Goal: Information Seeking & Learning: Learn about a topic

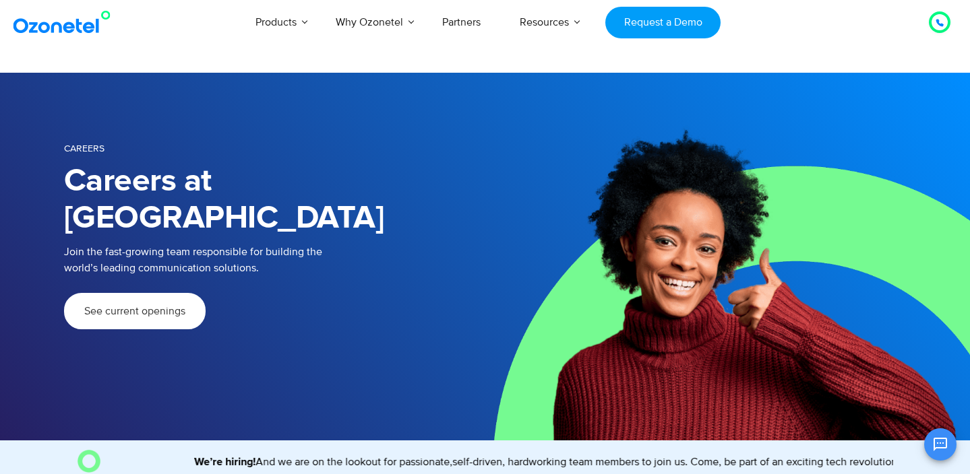
scroll to position [0, -730]
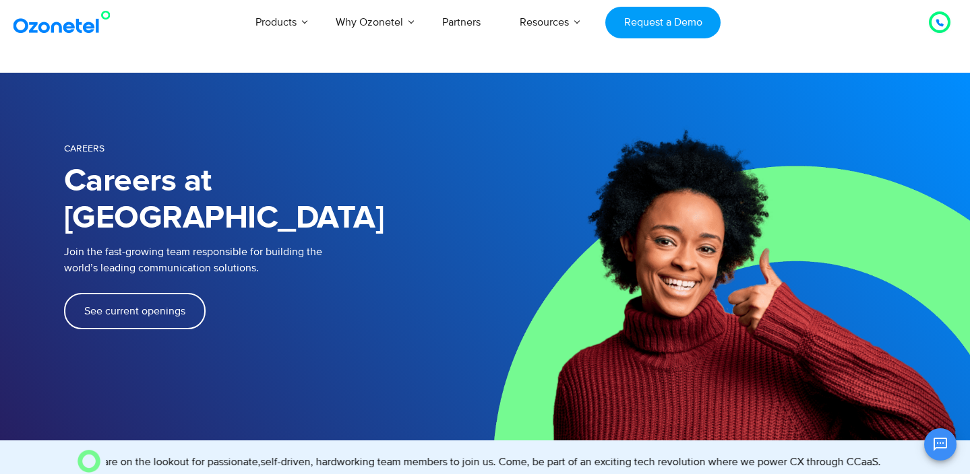
click at [137, 293] on link "See current openings" at bounding box center [135, 311] width 142 height 36
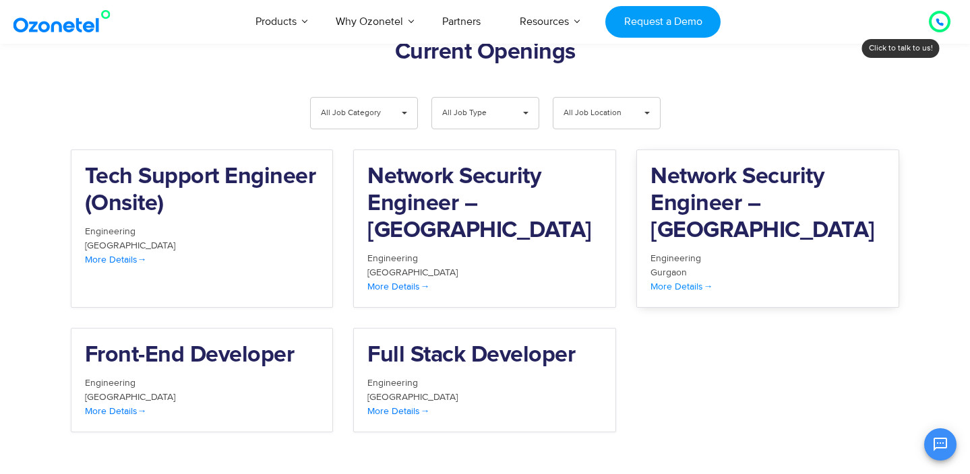
scroll to position [0, -317]
click at [694, 281] on span "More Details" at bounding box center [681, 286] width 62 height 11
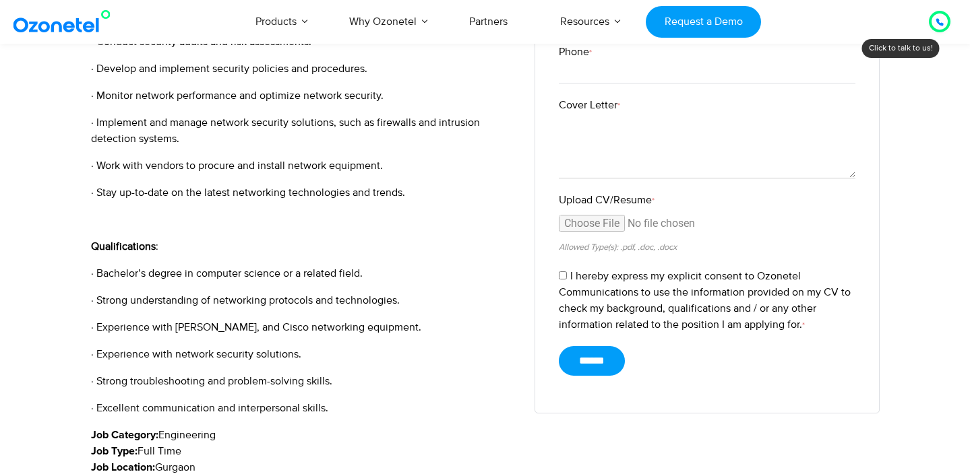
scroll to position [511, 0]
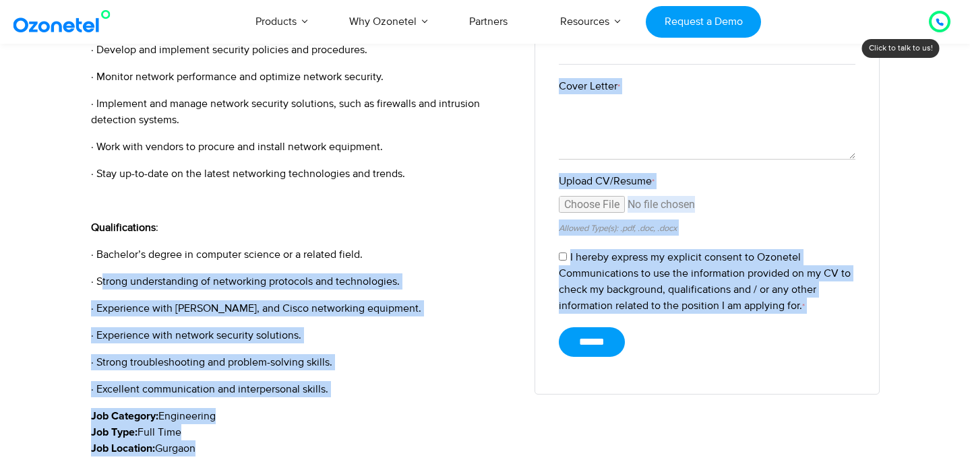
drag, startPoint x: 102, startPoint y: 246, endPoint x: 406, endPoint y: 456, distance: 369.6
click at [514, 474] on html "[GEOGRAPHIC_DATA] : +1-408-440-54451-408-440-5445 [GEOGRAPHIC_DATA] : [PHONE_NU…" at bounding box center [485, 285] width 970 height 1593
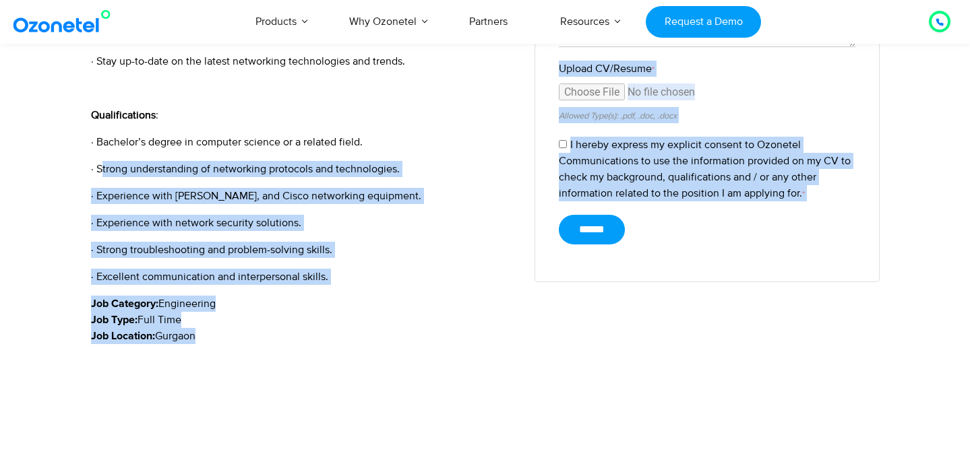
click at [217, 242] on p "· Strong troubleshooting and problem-solving skills." at bounding box center [303, 250] width 424 height 16
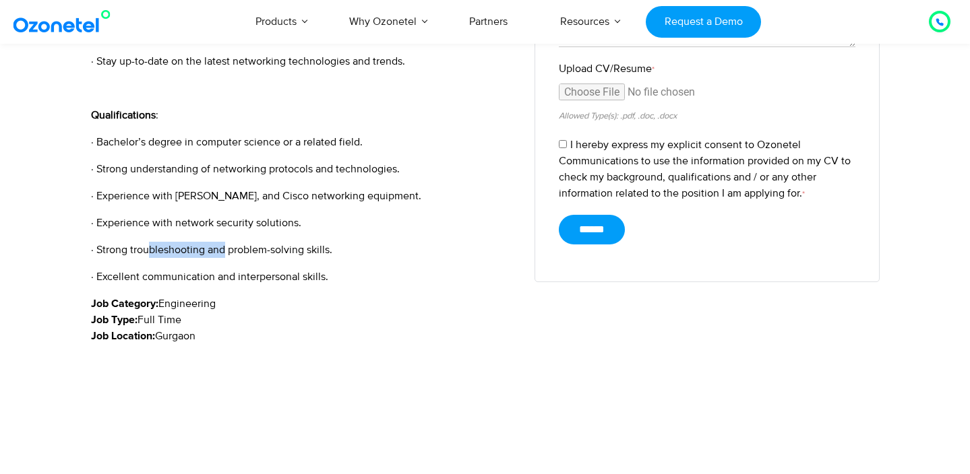
drag, startPoint x: 152, startPoint y: 211, endPoint x: 222, endPoint y: 213, distance: 70.8
click at [222, 242] on p "· Strong troubleshooting and problem-solving skills." at bounding box center [303, 250] width 424 height 16
drag, startPoint x: 148, startPoint y: 245, endPoint x: 203, endPoint y: 245, distance: 55.3
click at [202, 269] on p "· Excellent communication and interpersonal skills." at bounding box center [303, 277] width 424 height 16
click at [203, 269] on p "· Excellent communication and interpersonal skills." at bounding box center [303, 277] width 424 height 16
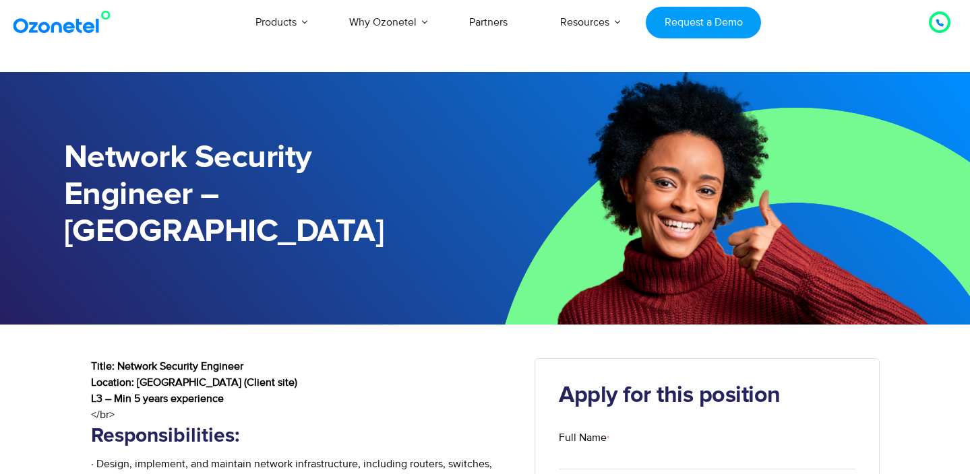
scroll to position [0, 0]
